Goal: Check status: Check status

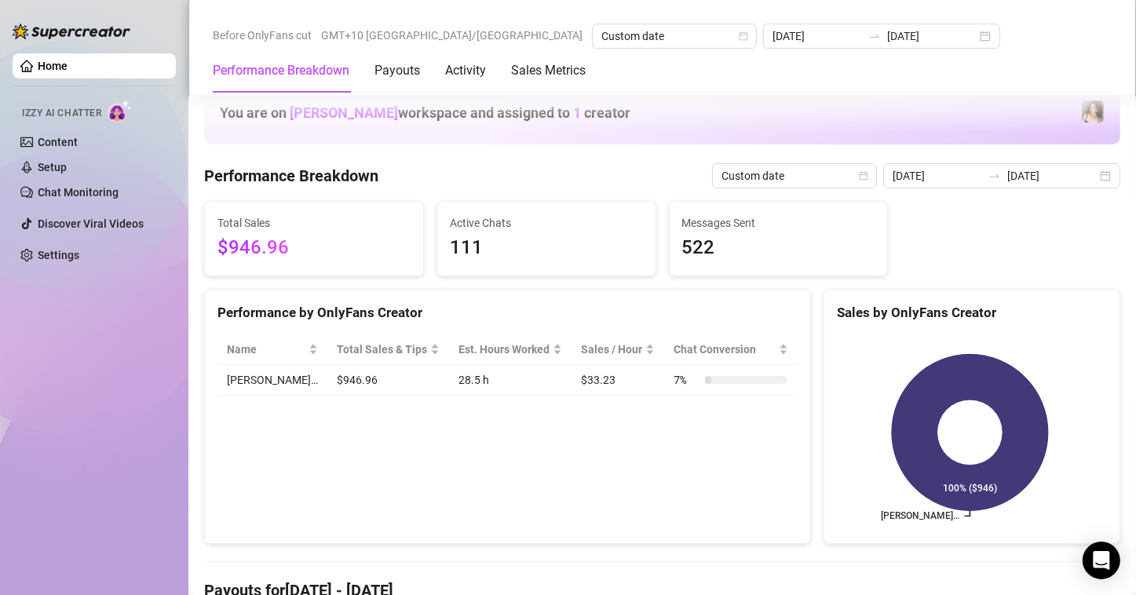
scroll to position [314, 0]
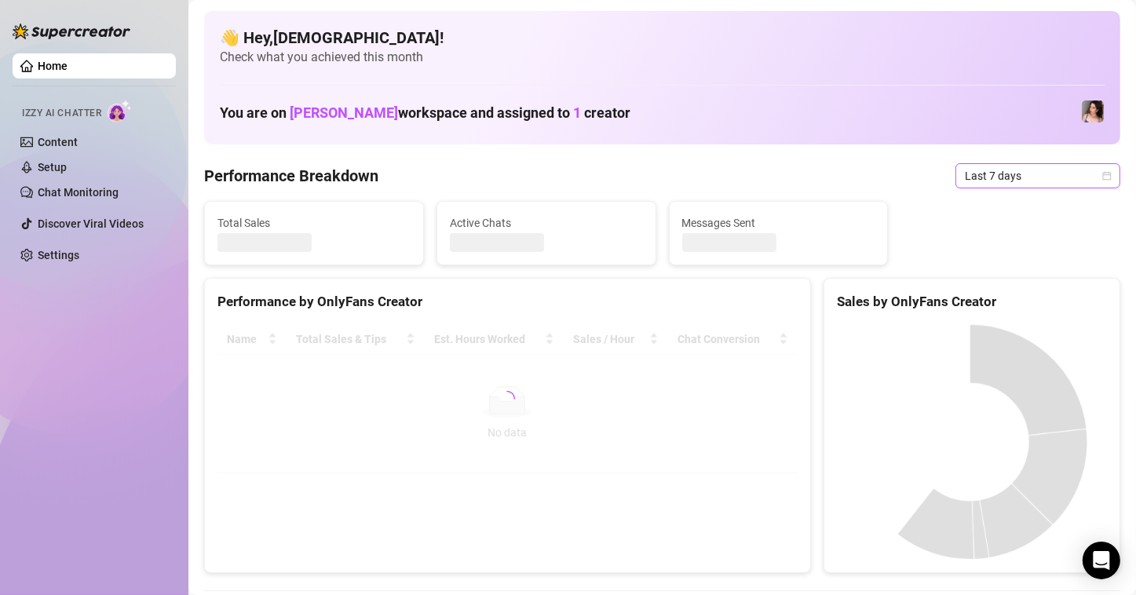
click at [1083, 184] on span "Last 7 days" at bounding box center [1038, 176] width 146 height 24
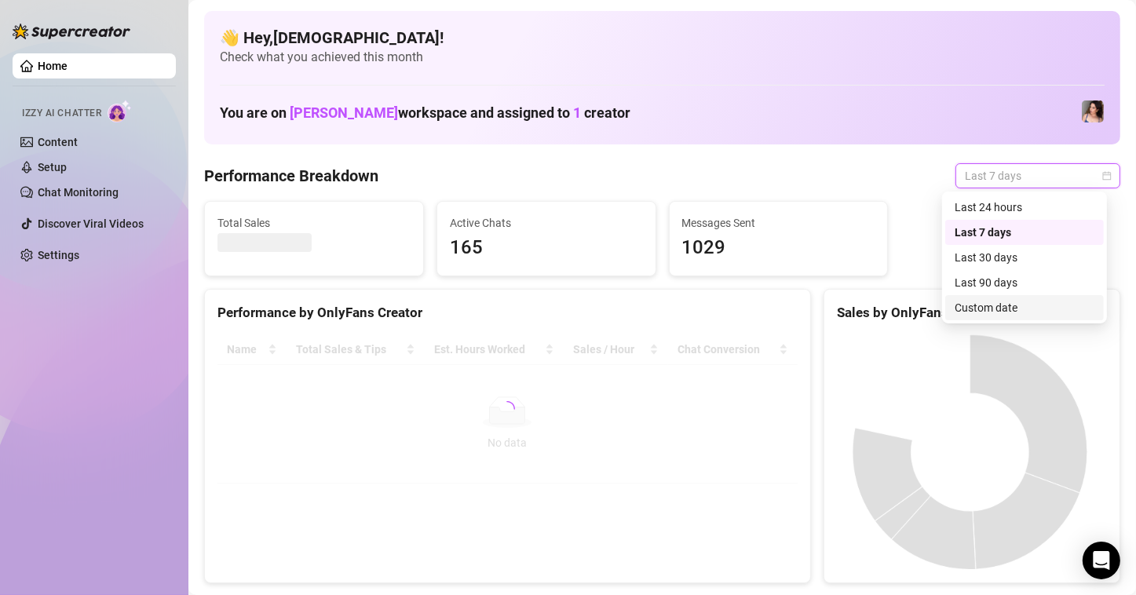
click at [1002, 319] on div "Custom date" at bounding box center [1024, 307] width 159 height 25
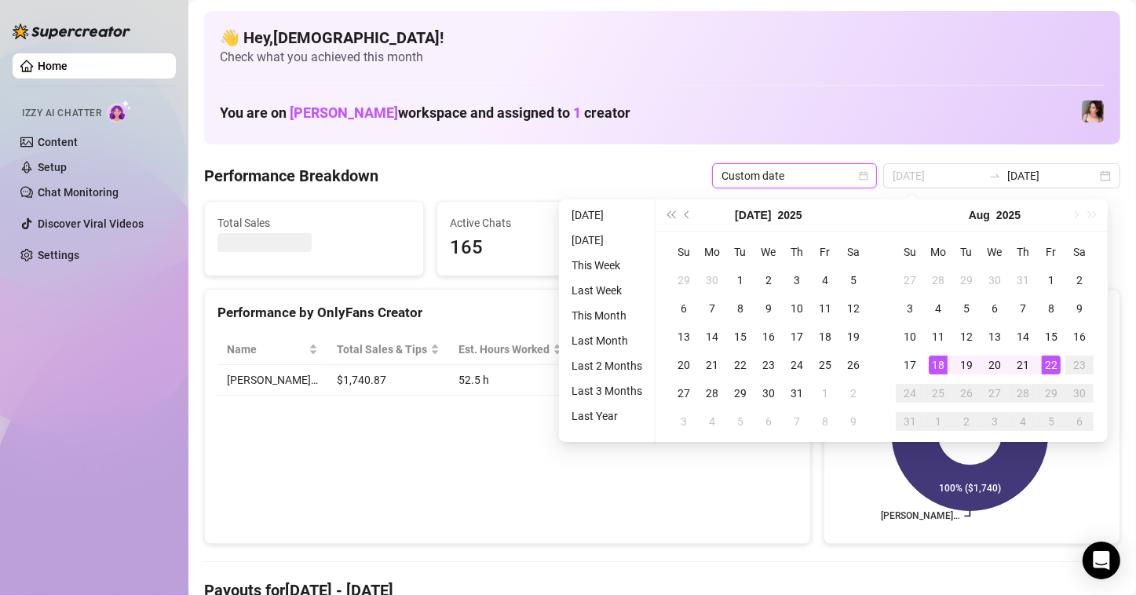
type input "[DATE]"
click at [936, 363] on div "18" at bounding box center [938, 365] width 19 height 19
type input "[DATE]"
click at [1039, 363] on td "22" at bounding box center [1051, 365] width 28 height 28
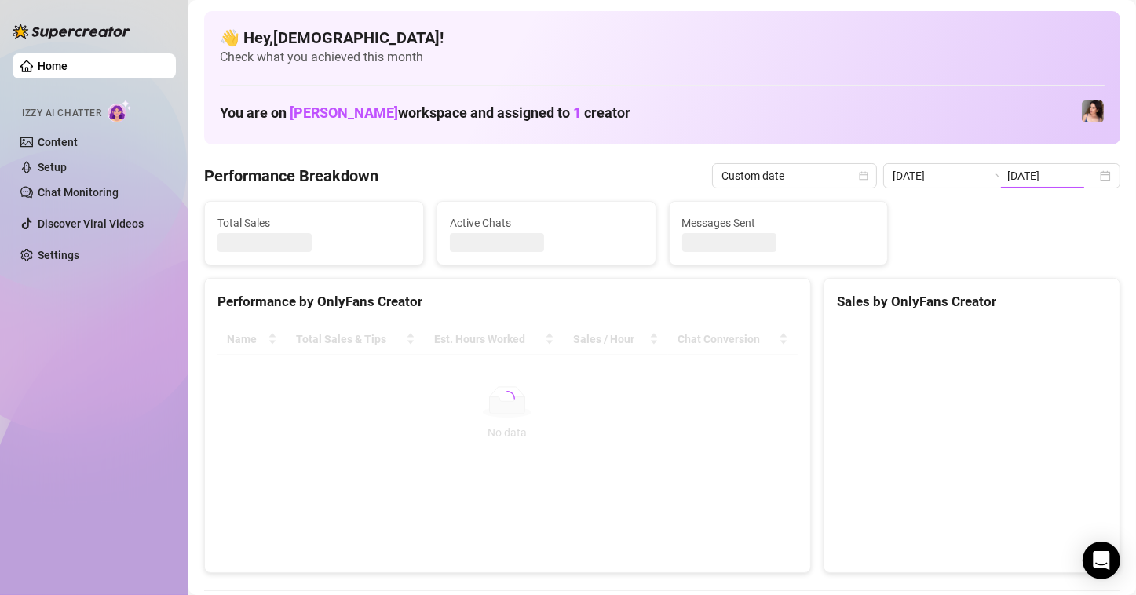
type input "[DATE]"
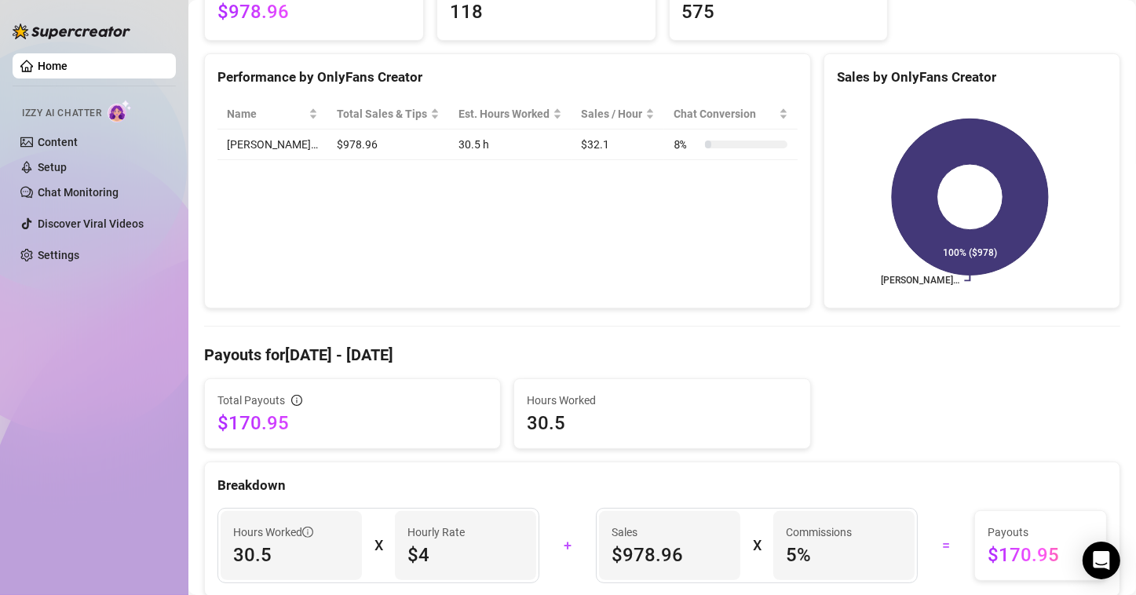
scroll to position [392, 0]
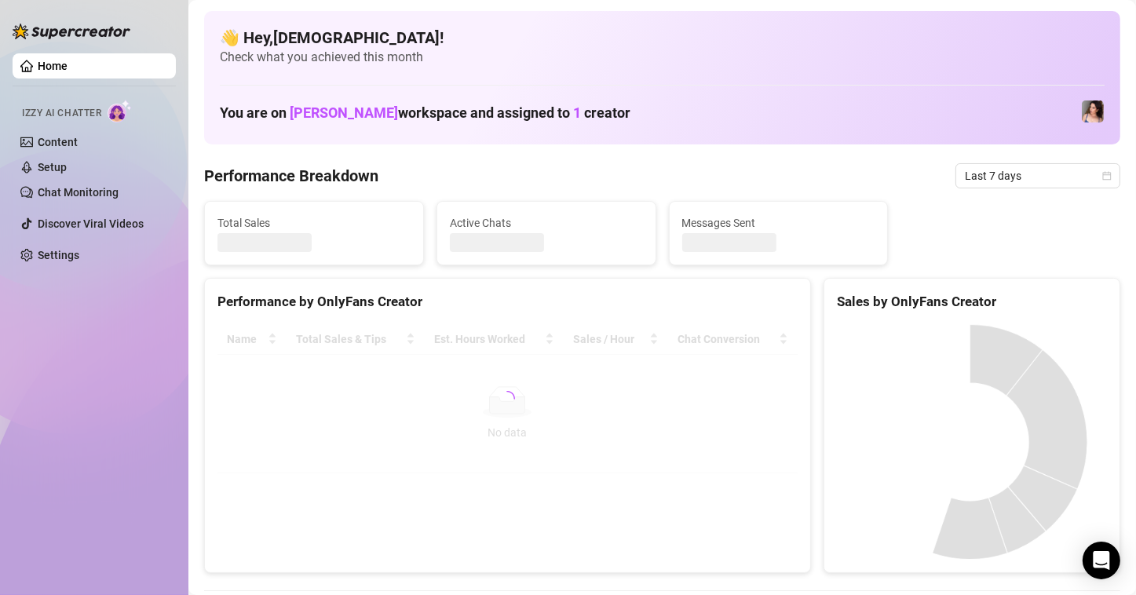
click at [1026, 184] on span "Last 7 days" at bounding box center [1038, 176] width 146 height 24
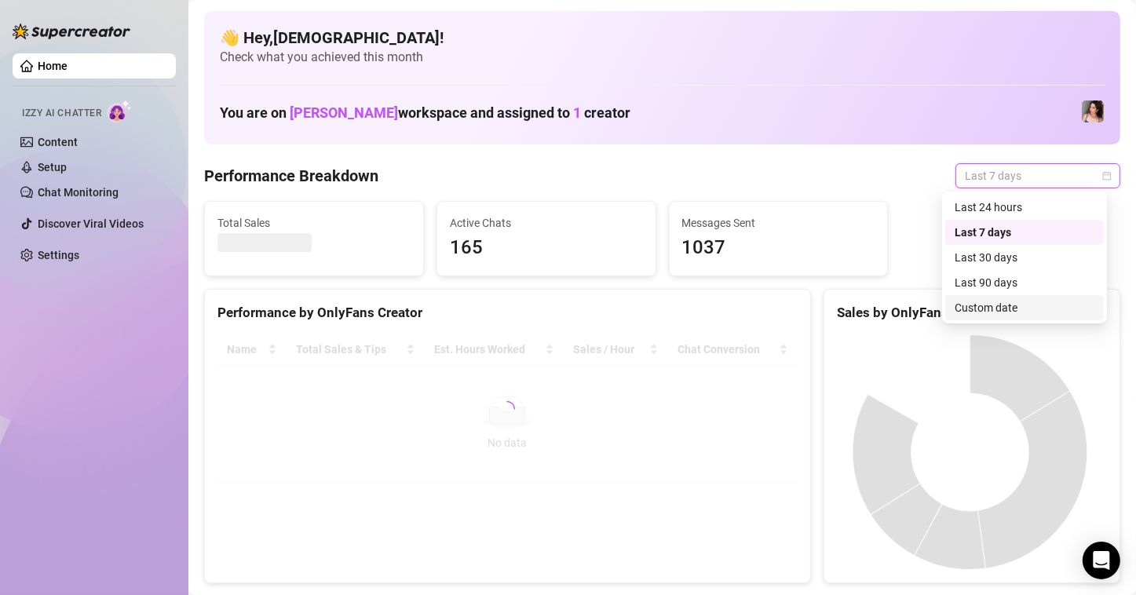
click at [969, 308] on div "Custom date" at bounding box center [1025, 307] width 140 height 17
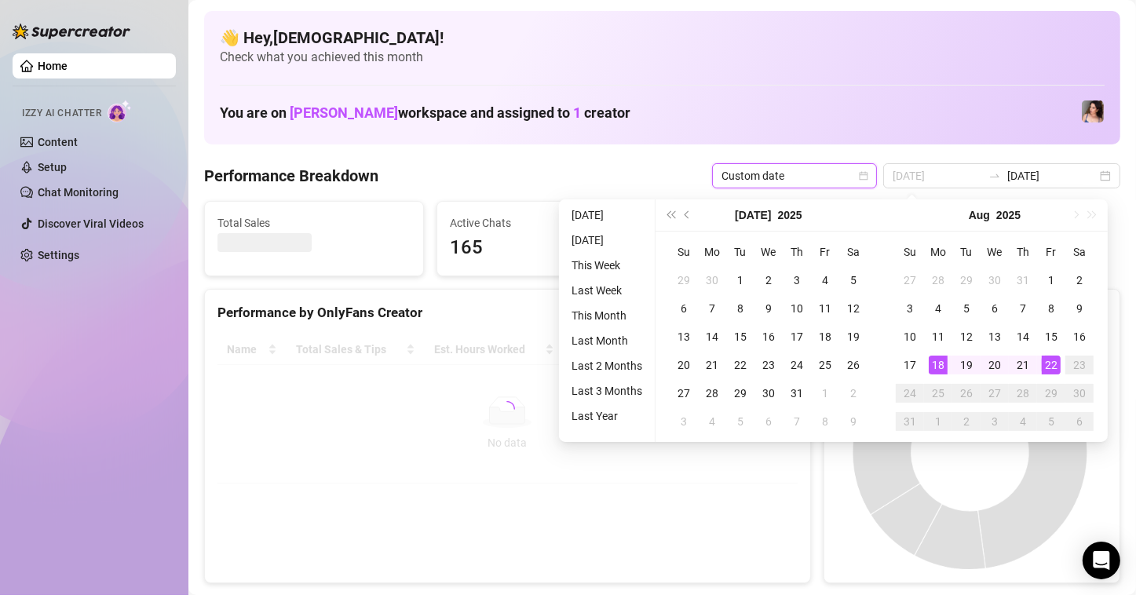
click at [935, 367] on div "18" at bounding box center [938, 365] width 19 height 19
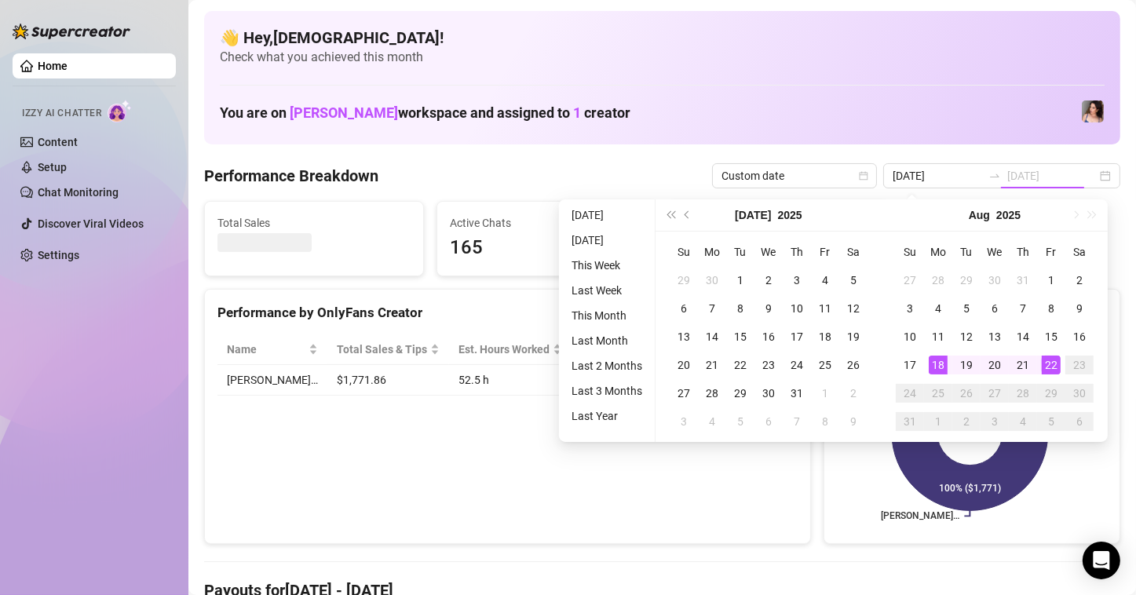
click at [1045, 363] on div "22" at bounding box center [1051, 365] width 19 height 19
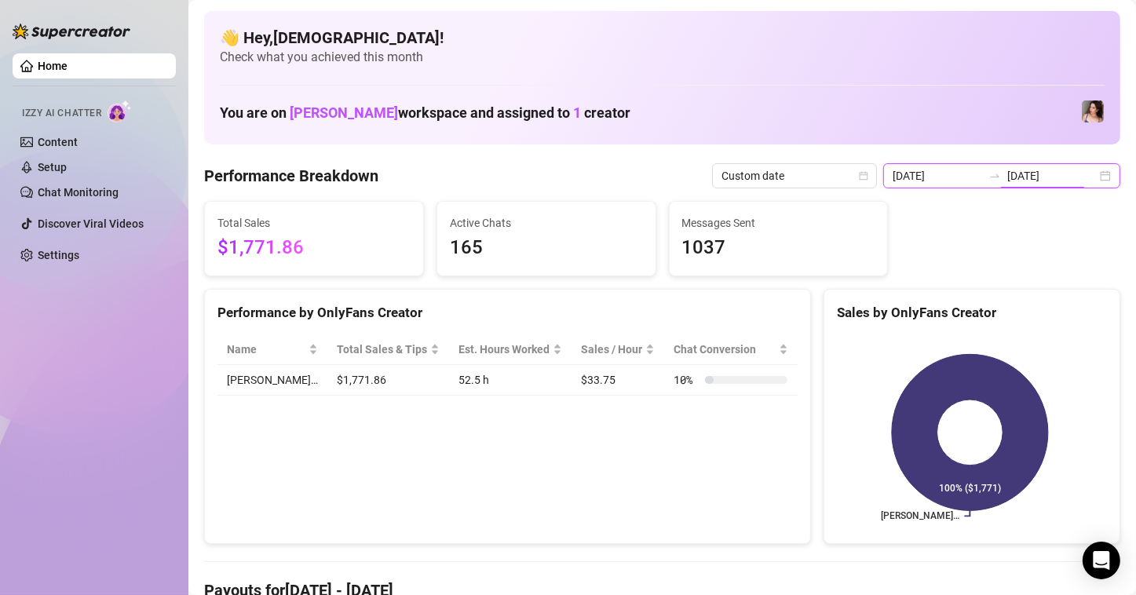
click at [954, 177] on input "[DATE]" at bounding box center [937, 175] width 89 height 17
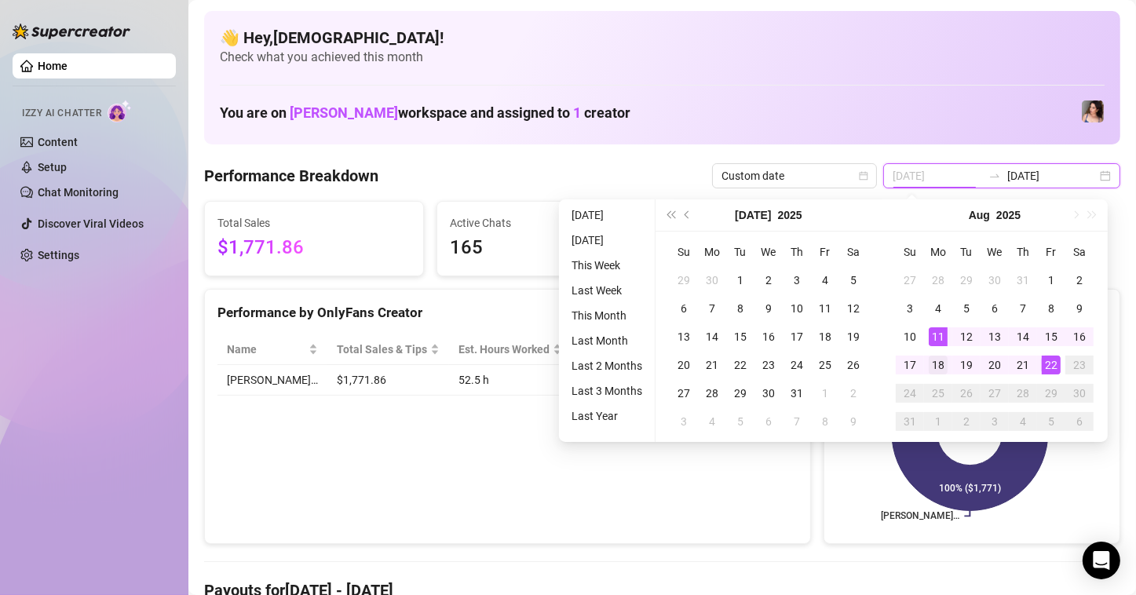
type input "[DATE]"
click at [933, 362] on div "18" at bounding box center [938, 365] width 19 height 19
type input "[DATE]"
click at [1060, 359] on td "22" at bounding box center [1051, 365] width 28 height 28
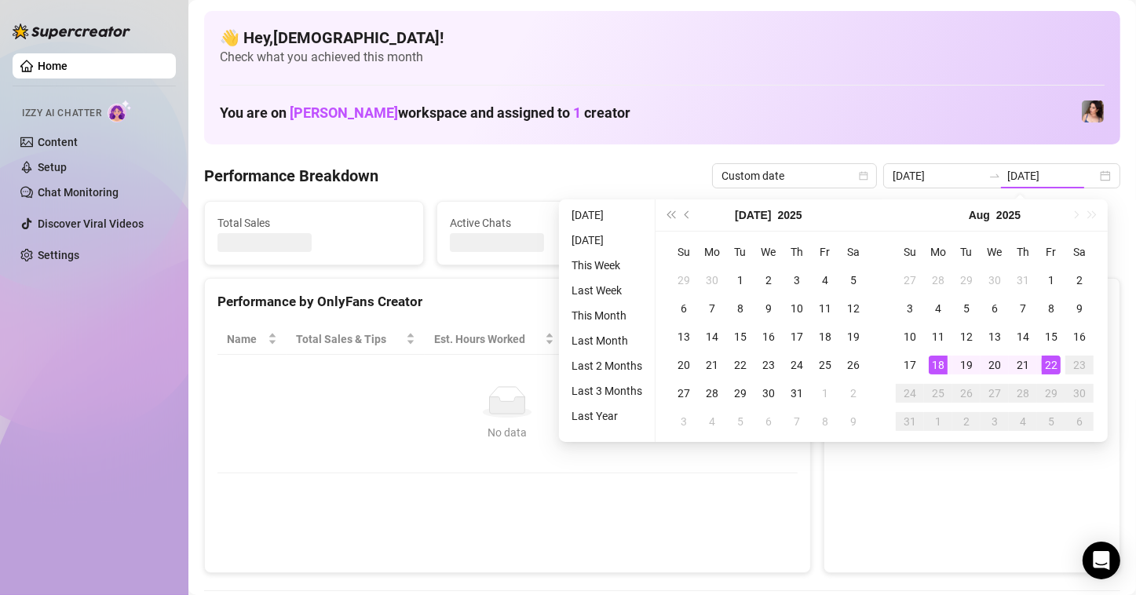
type input "[DATE]"
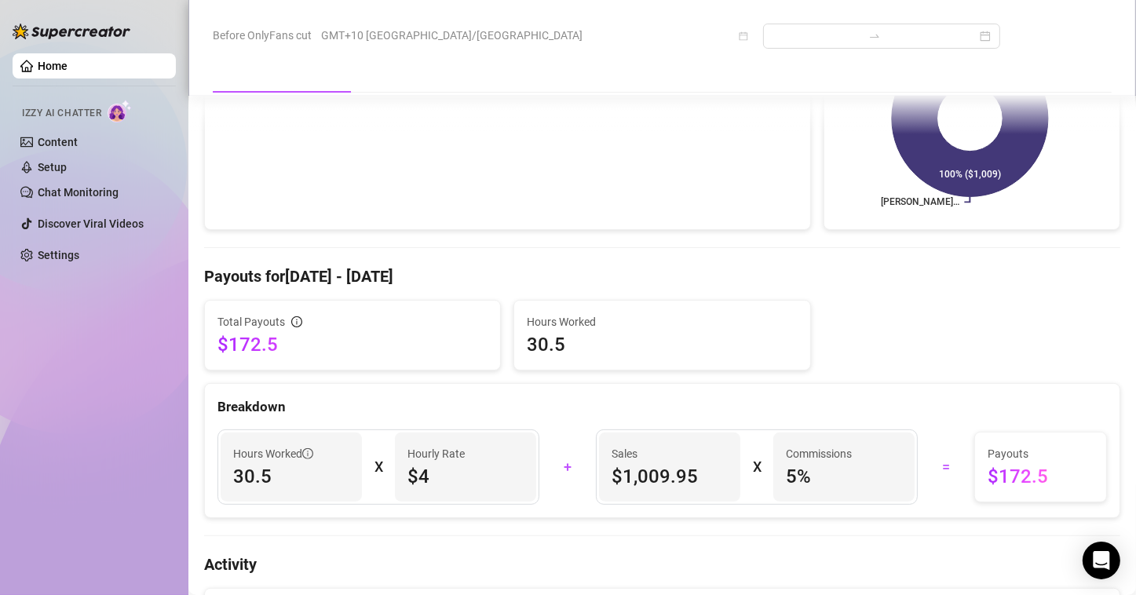
scroll to position [392, 0]
